Goal: Task Accomplishment & Management: Use online tool/utility

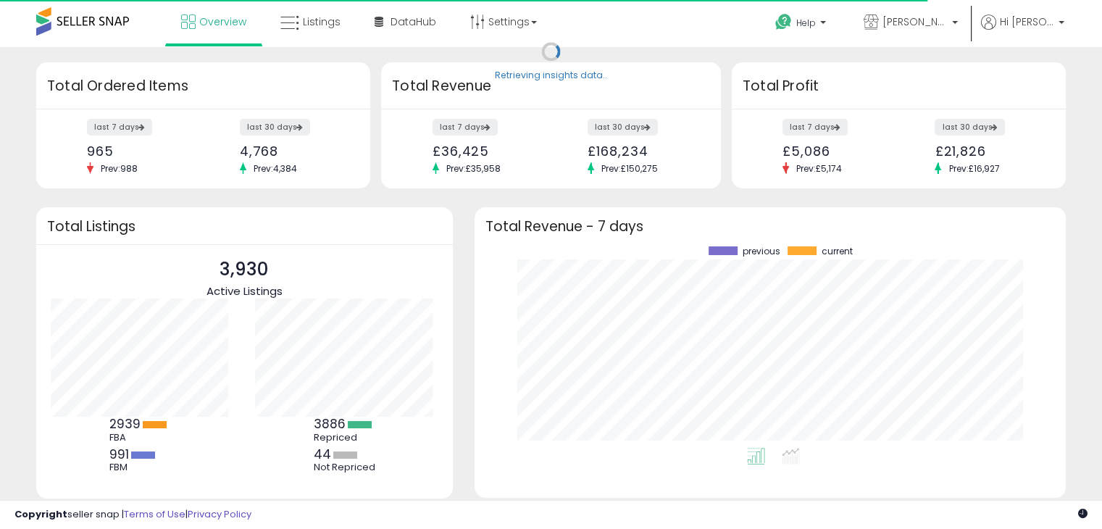
scroll to position [201, 562]
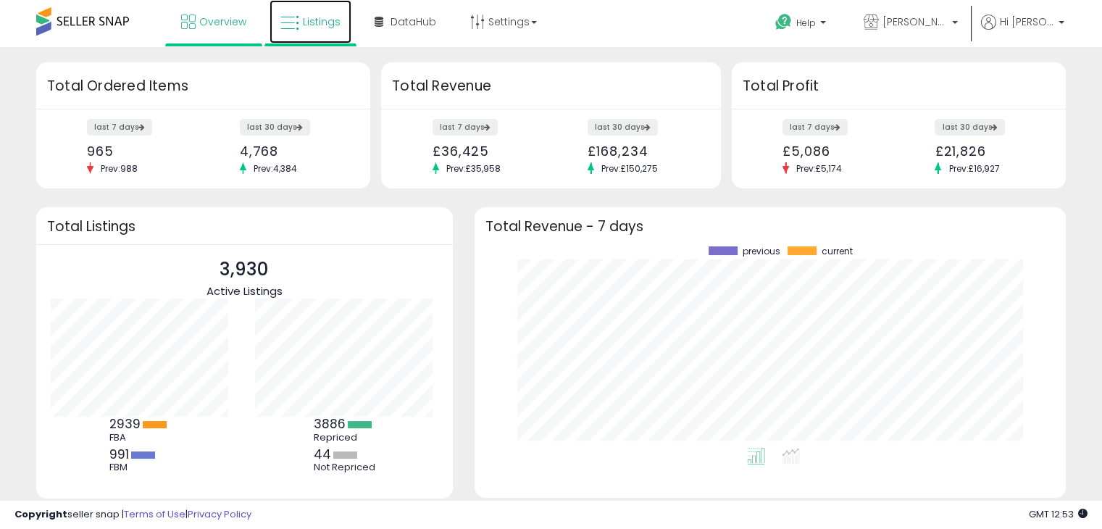
click at [325, 22] on span "Listings" at bounding box center [322, 21] width 38 height 14
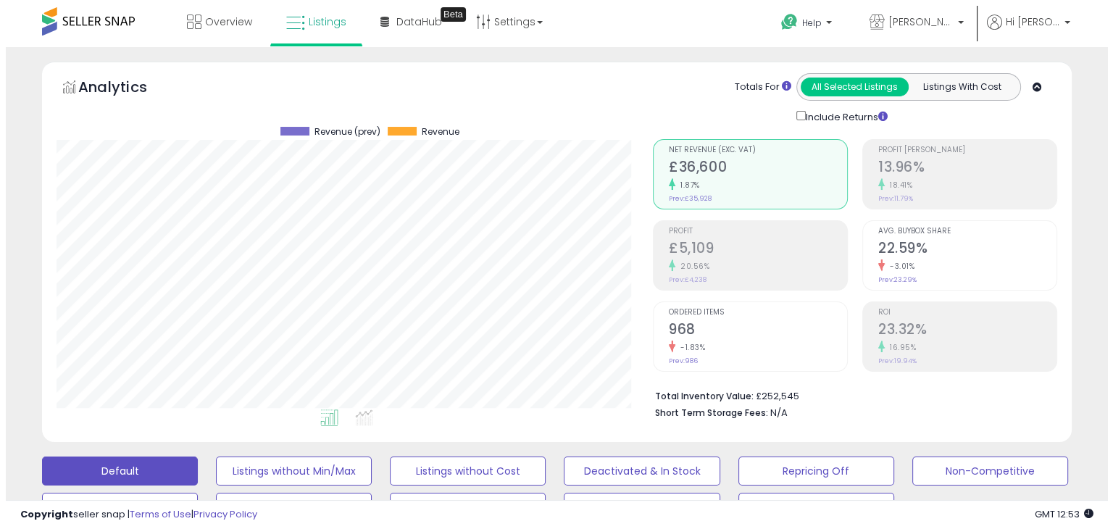
scroll to position [435, 0]
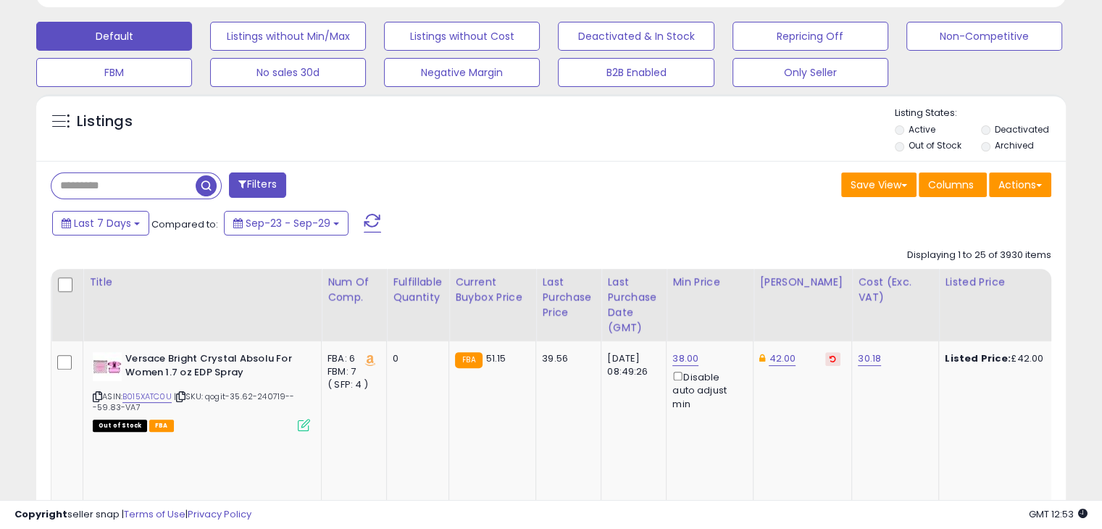
click at [151, 186] on input "text" at bounding box center [123, 185] width 144 height 25
paste input "**********"
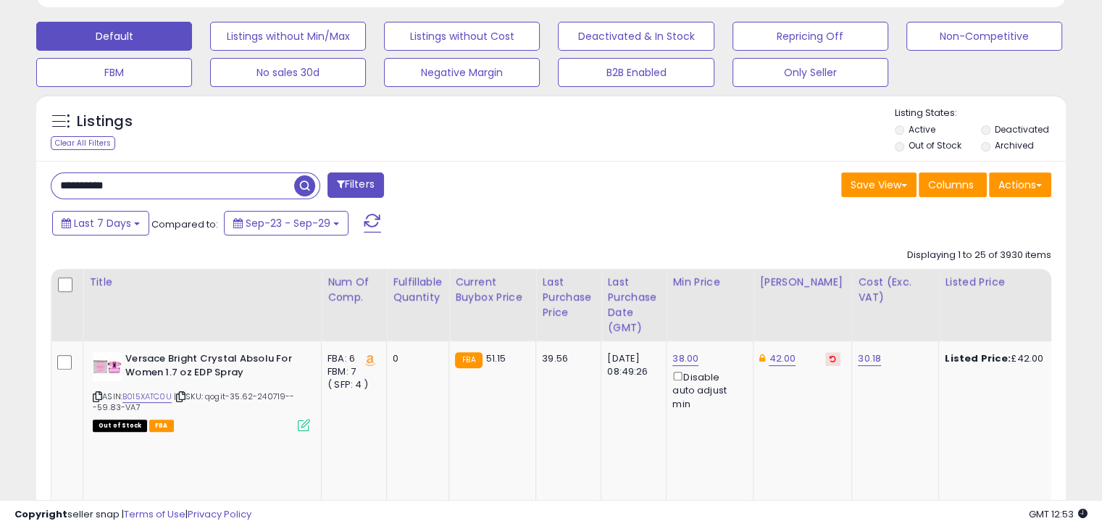
type input "**********"
click at [364, 177] on button "Filters" at bounding box center [355, 184] width 57 height 25
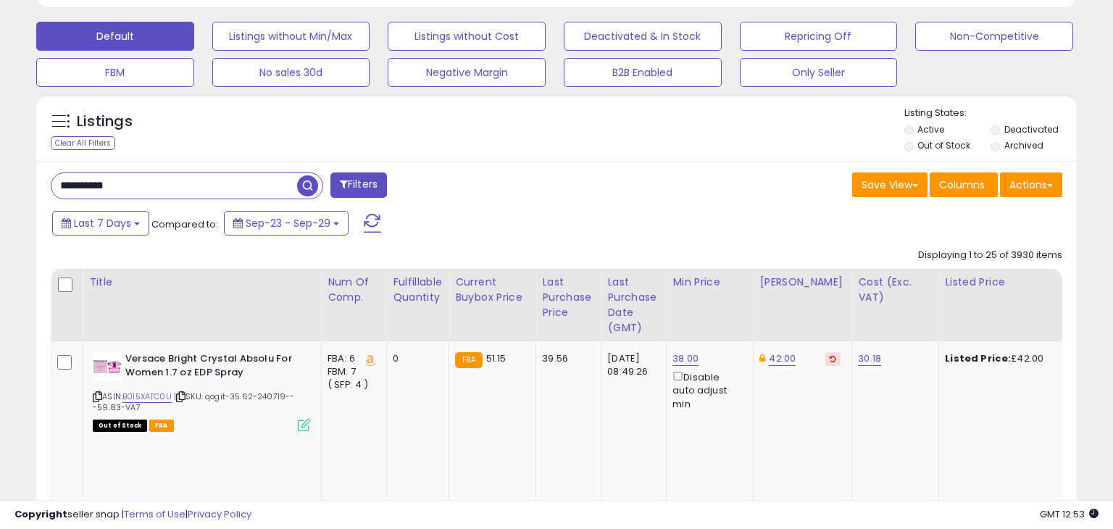
scroll to position [296, 603]
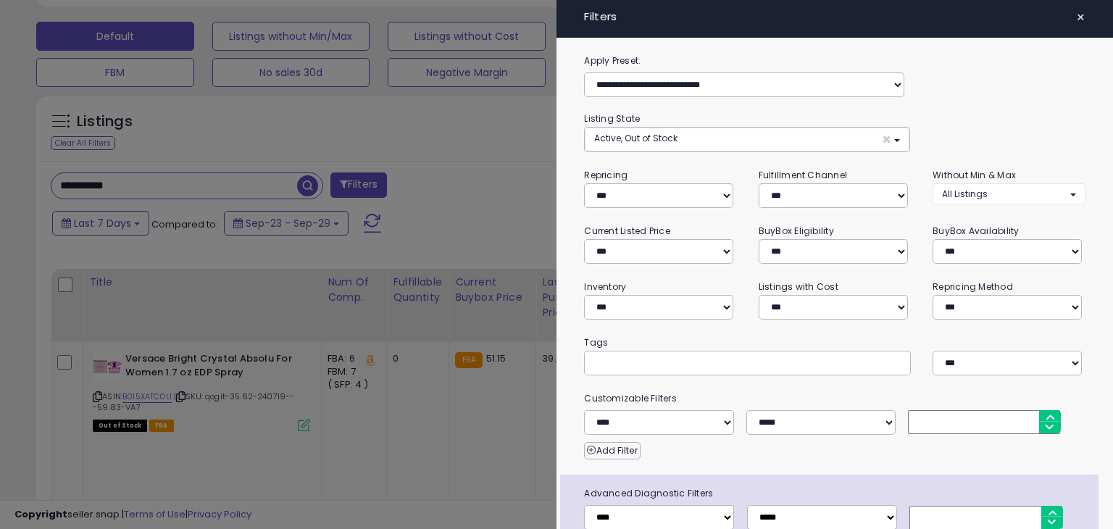
click at [443, 140] on div at bounding box center [556, 264] width 1113 height 529
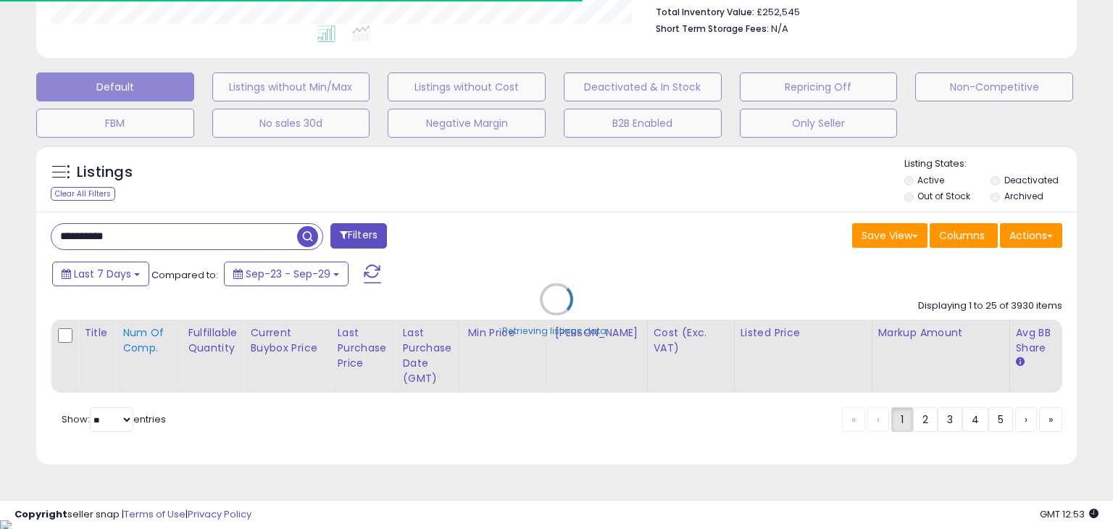
click at [309, 231] on div "Retrieving listings data.." at bounding box center [556, 310] width 1062 height 345
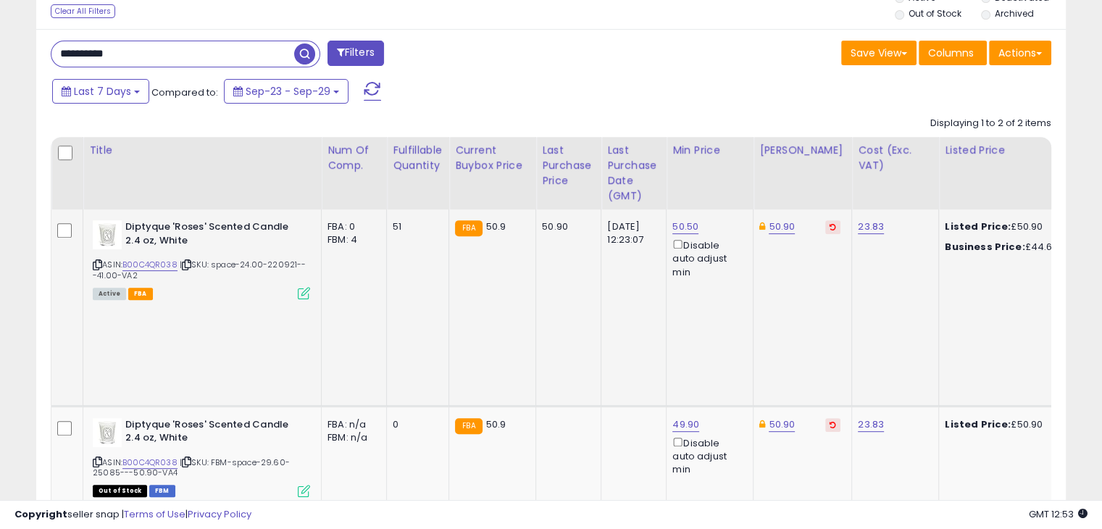
scroll to position [296, 596]
